Goal: Task Accomplishment & Management: Use online tool/utility

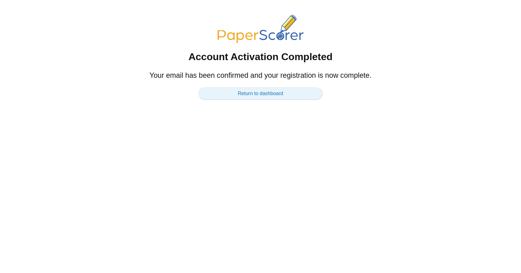
click at [274, 92] on link "Return to dashboard" at bounding box center [261, 93] width 124 height 12
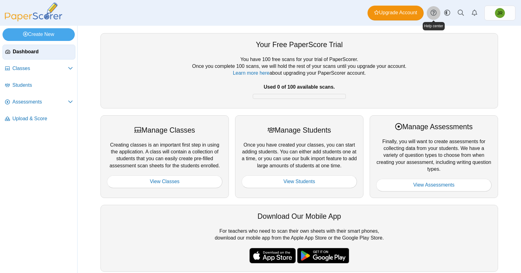
click at [436, 13] on icon at bounding box center [434, 13] width 6 height 6
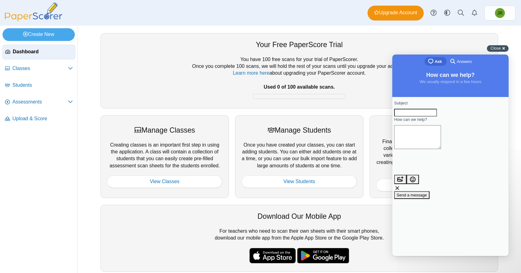
click at [498, 50] on span "Close" at bounding box center [496, 48] width 10 height 5
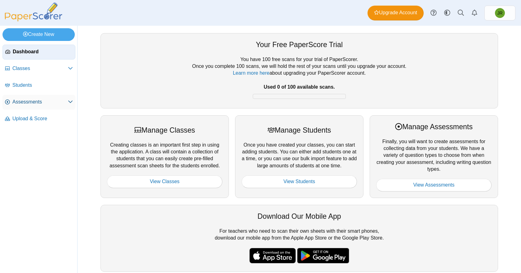
click at [36, 106] on link "Assessments" at bounding box center [38, 102] width 73 height 15
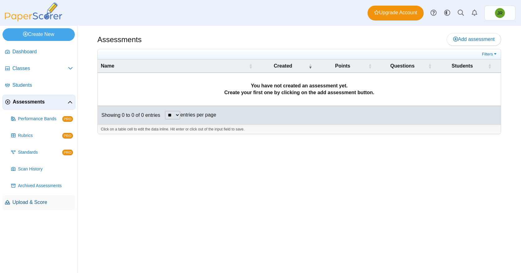
click at [44, 200] on span "Upload & Score" at bounding box center [42, 202] width 61 height 7
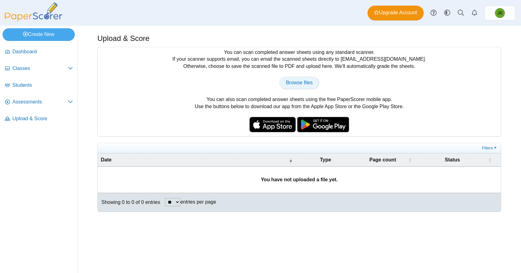
click at [294, 85] on span "Browse files" at bounding box center [299, 82] width 27 height 5
type input "**********"
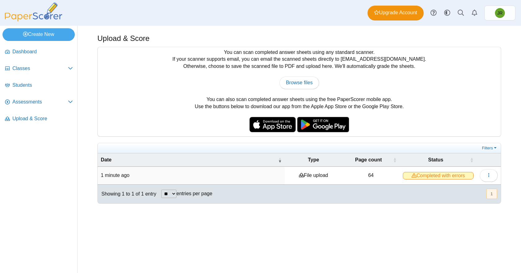
click at [446, 176] on span "Completed with errors" at bounding box center [438, 175] width 71 height 7
click at [490, 190] on button "1" at bounding box center [491, 194] width 11 height 10
click at [22, 105] on link "Assessments" at bounding box center [38, 102] width 73 height 15
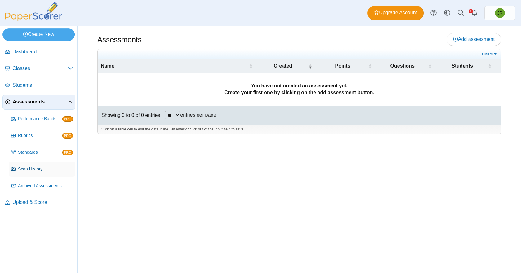
click at [32, 169] on span "Scan History" at bounding box center [45, 169] width 55 height 6
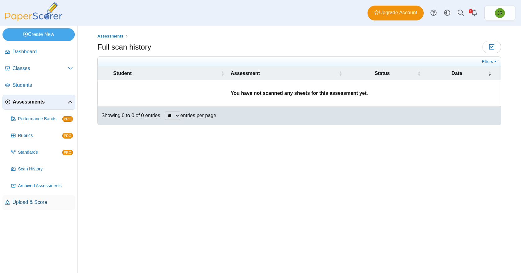
click at [32, 203] on span "Upload & Score" at bounding box center [42, 202] width 61 height 7
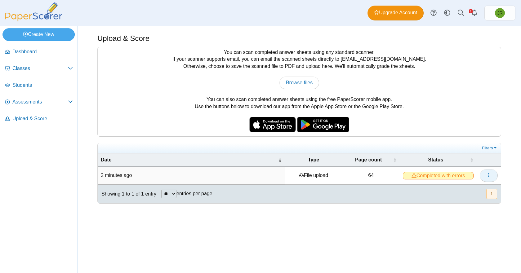
click at [488, 177] on icon "button" at bounding box center [488, 175] width 5 height 5
click at [467, 191] on link "View scanned pages" at bounding box center [461, 189] width 74 height 9
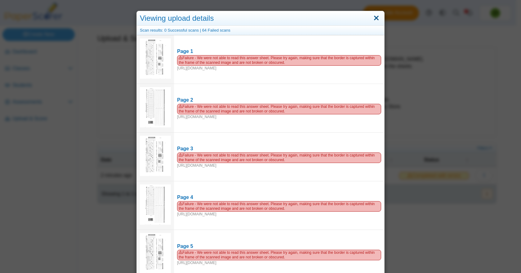
click at [373, 18] on link "Close" at bounding box center [377, 18] width 10 height 11
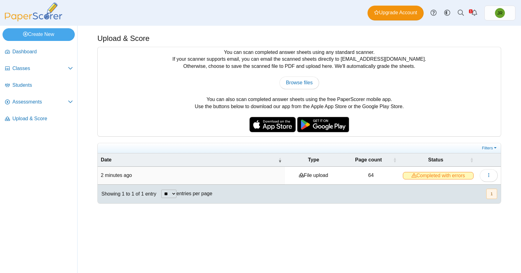
click at [279, 237] on div "Upload & Score You can scan completed answer sheets using any standard scanner.…" at bounding box center [300, 150] width 444 height 248
